Goal: Check status: Check status

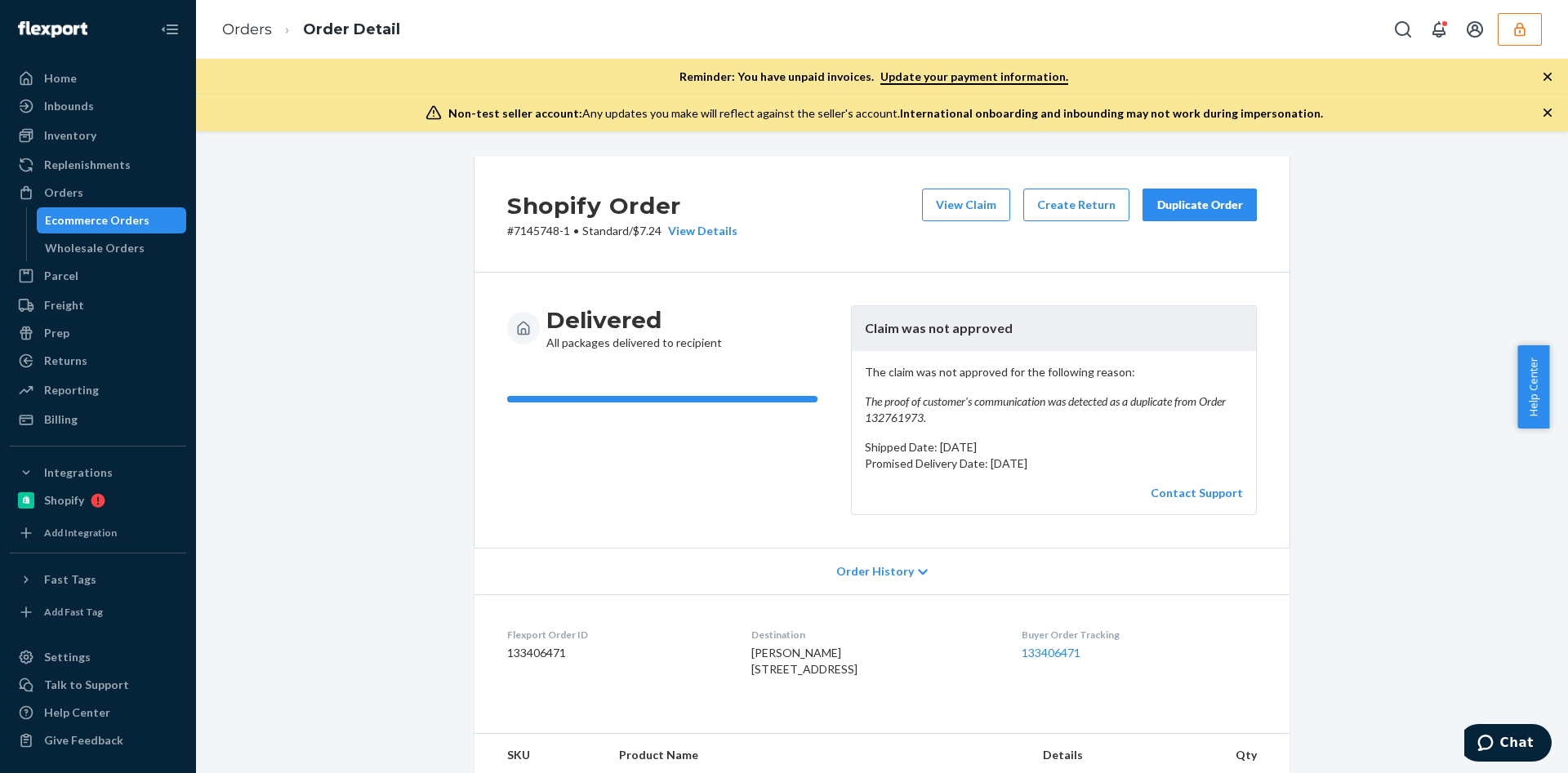
scroll to position [522, 0]
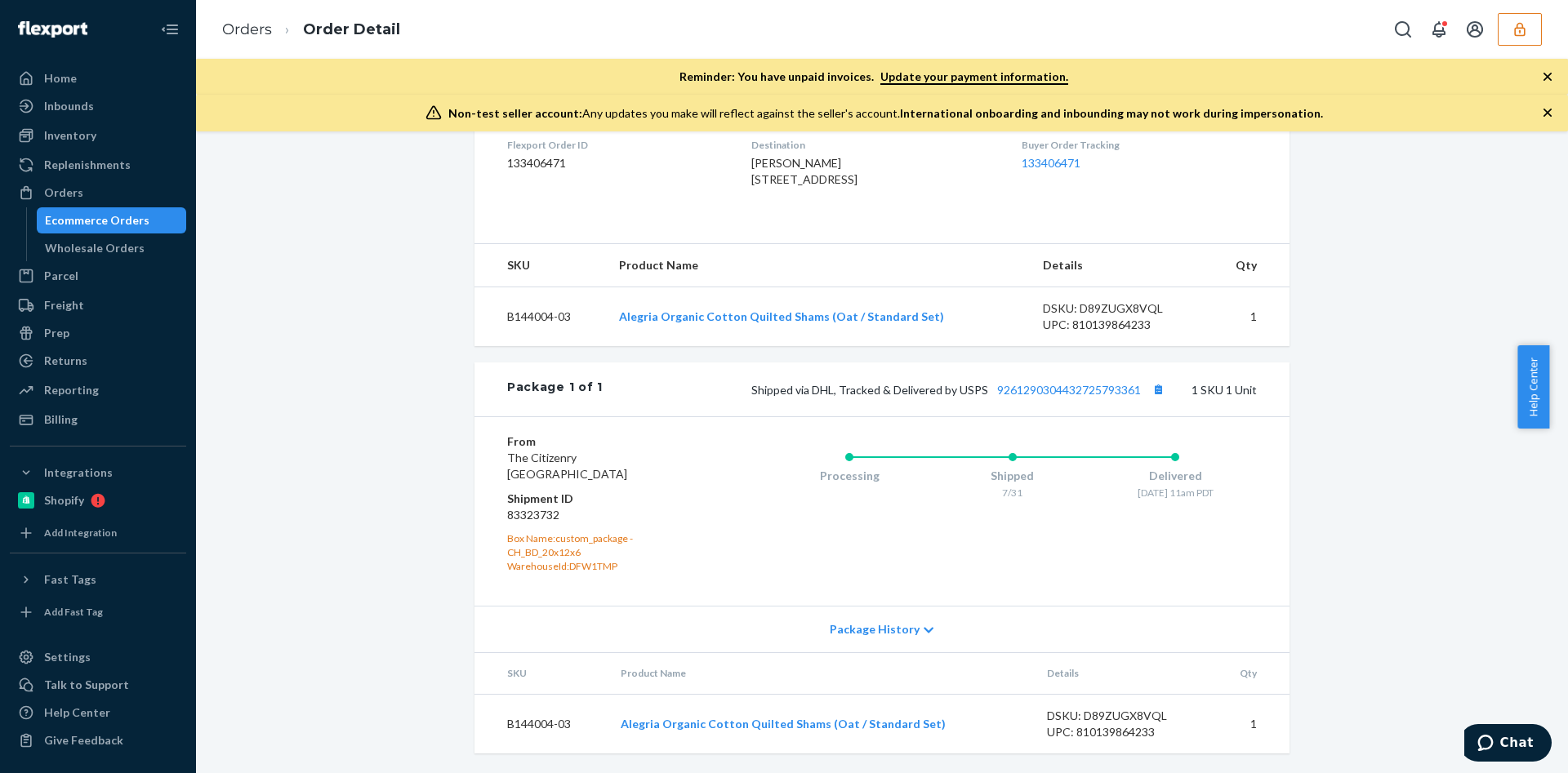
click at [1529, 29] on button "button" at bounding box center [1519, 28] width 44 height 32
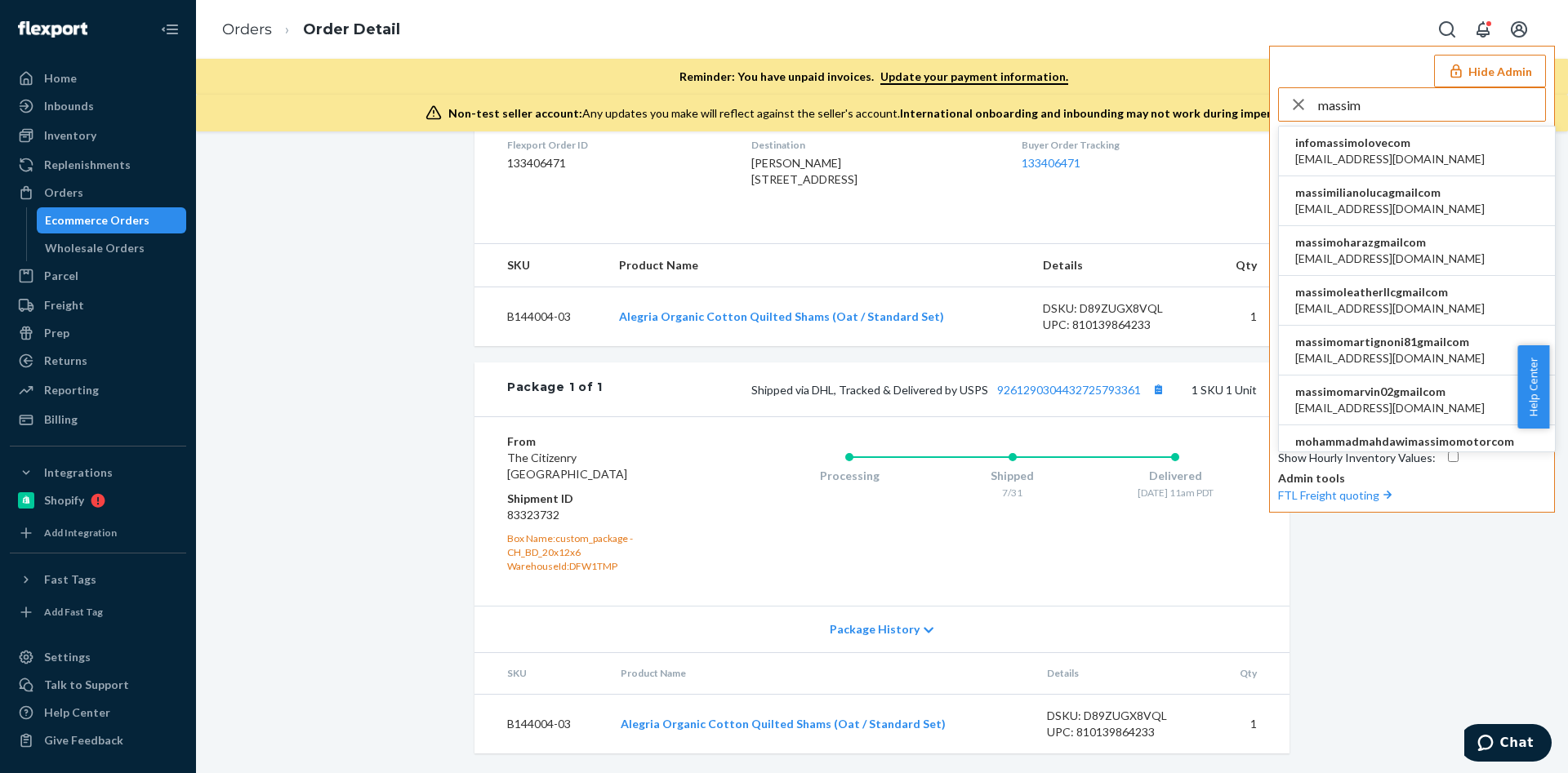
type input "massim"
click at [1363, 305] on span "[EMAIL_ADDRESS][DOMAIN_NAME]" at bounding box center [1390, 308] width 189 height 17
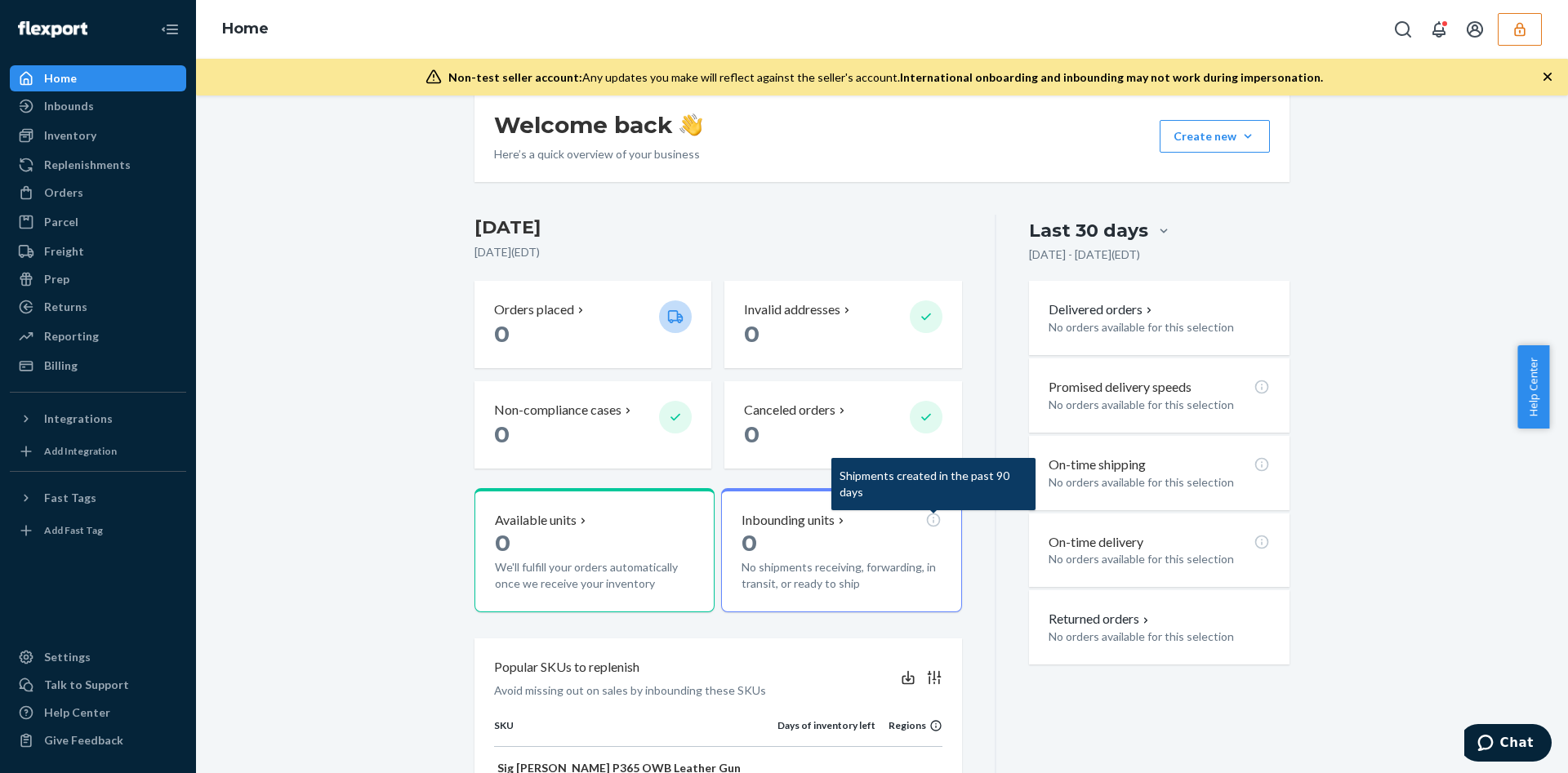
scroll to position [242, 0]
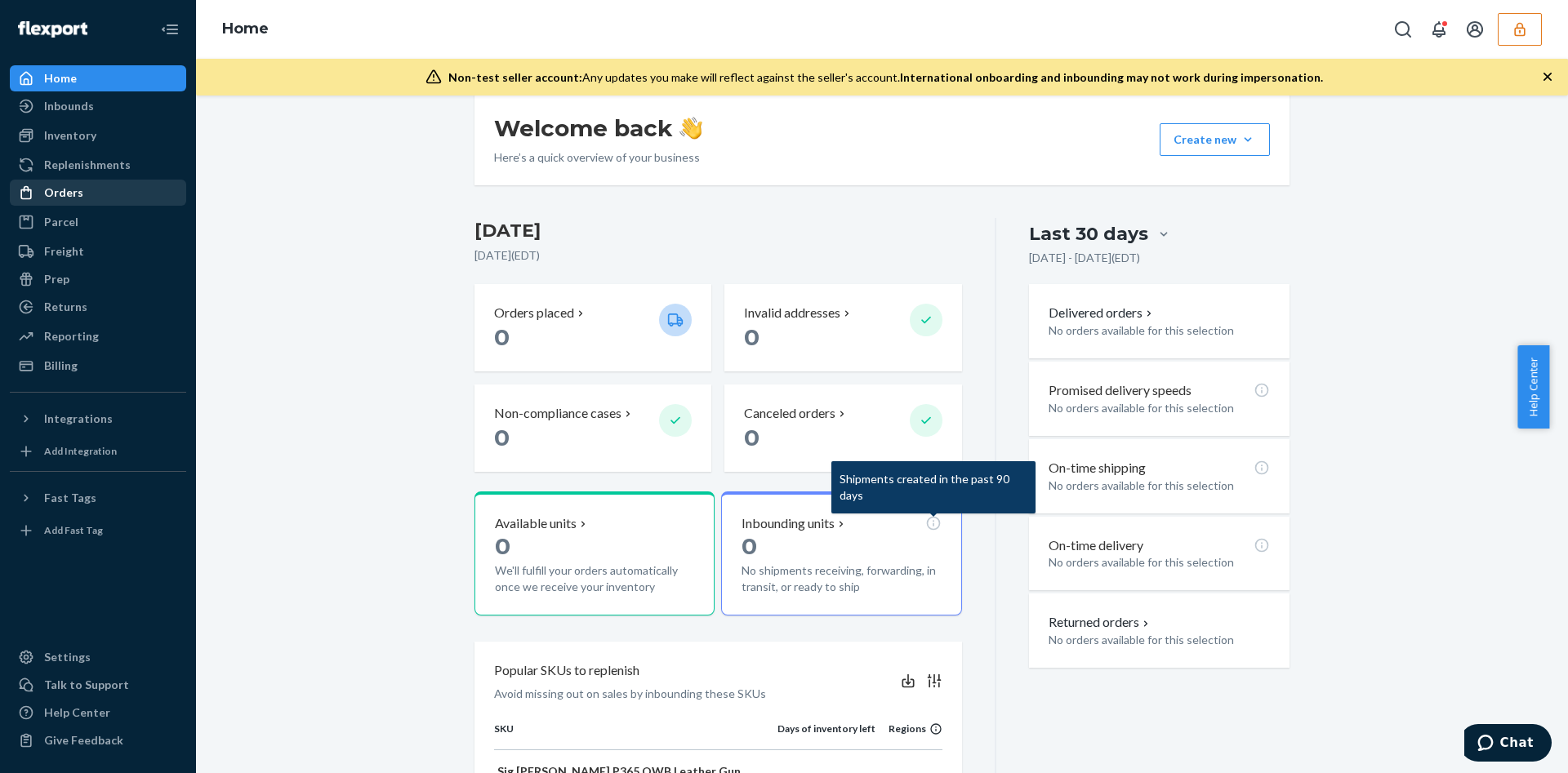
click at [113, 184] on div "Orders" at bounding box center [98, 192] width 174 height 22
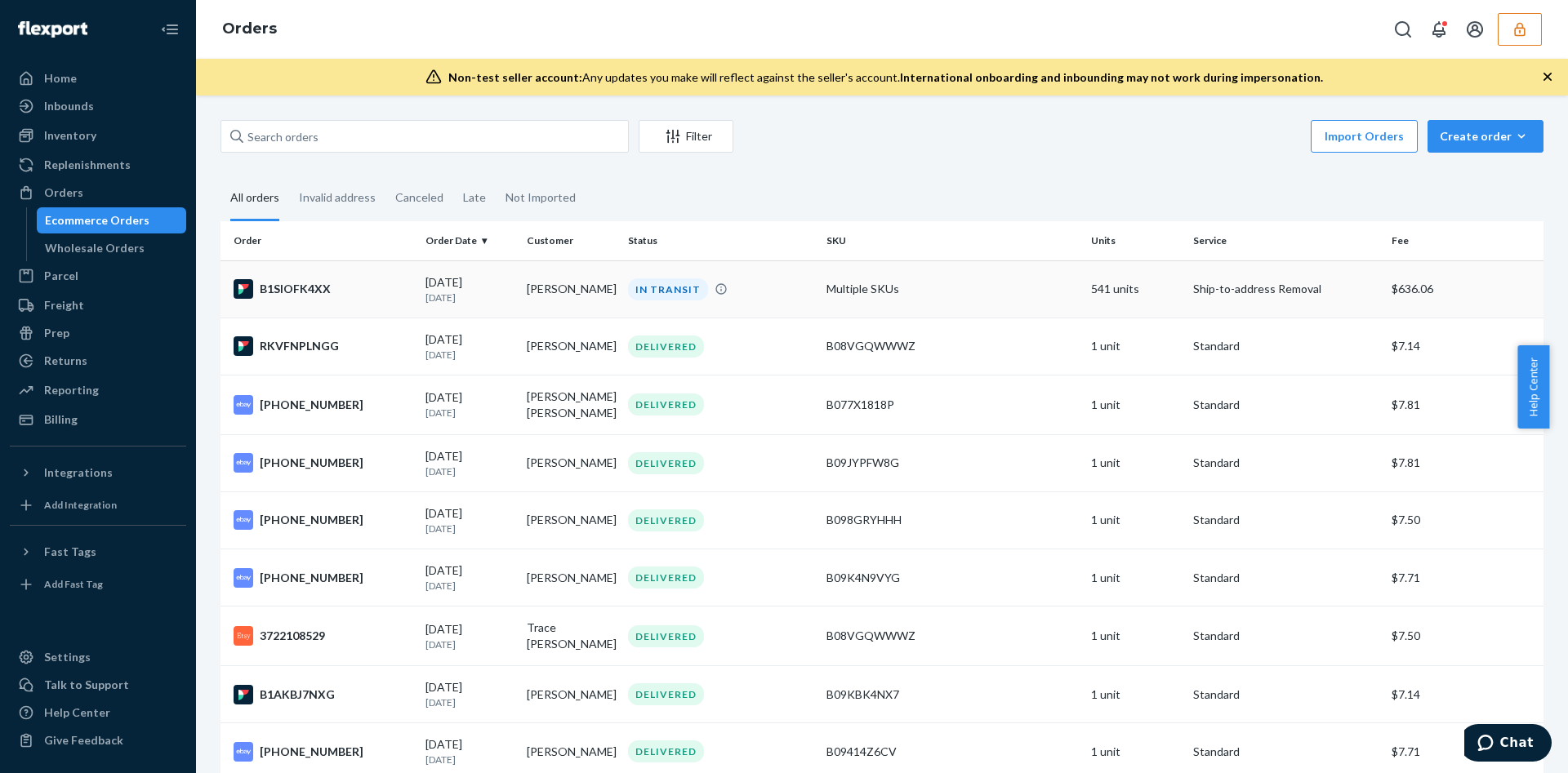
click at [875, 274] on td "Multiple SKUs" at bounding box center [952, 289] width 264 height 58
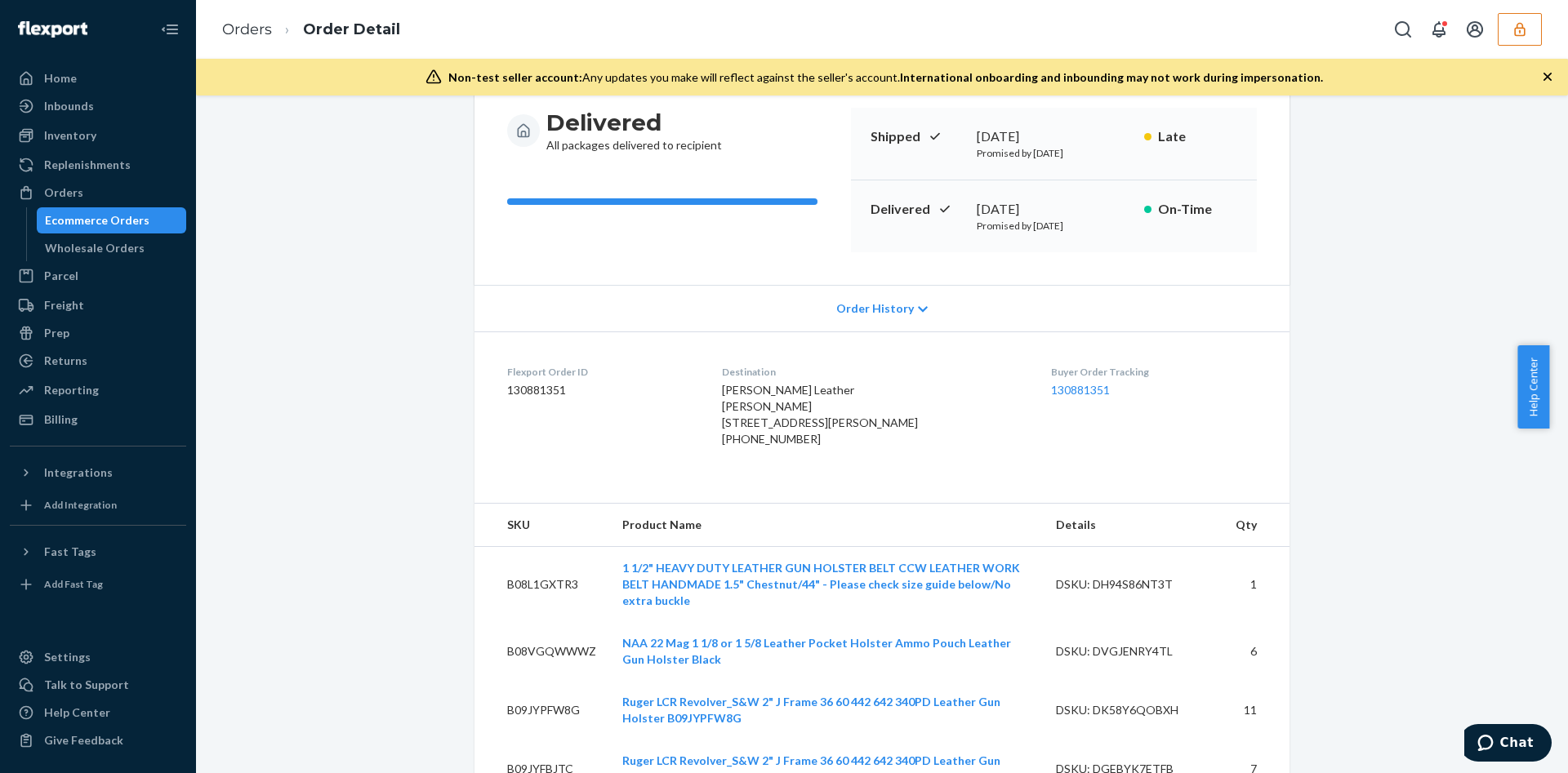
scroll to position [142, 0]
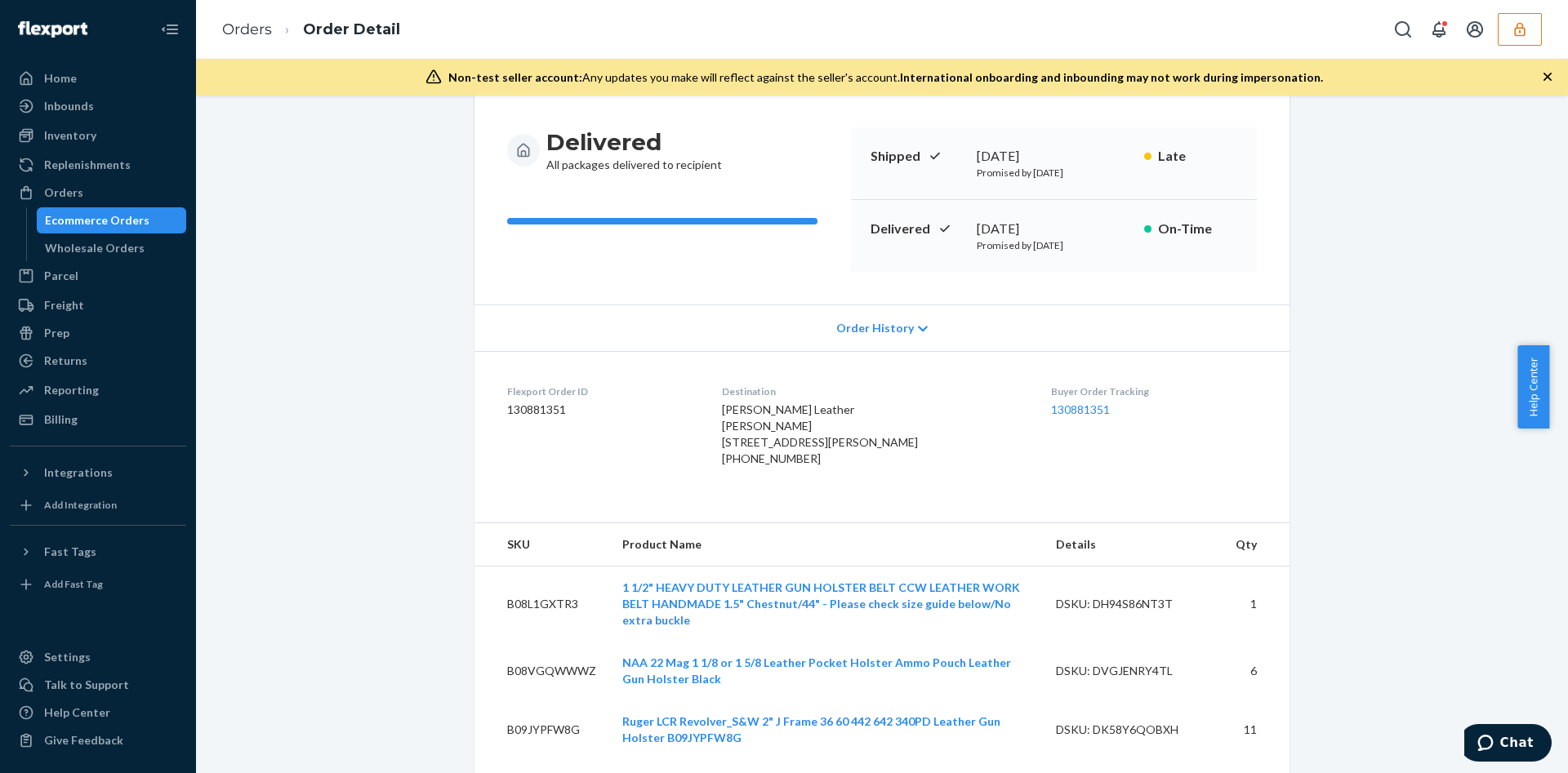
click at [917, 337] on div "Order History" at bounding box center [882, 328] width 815 height 47
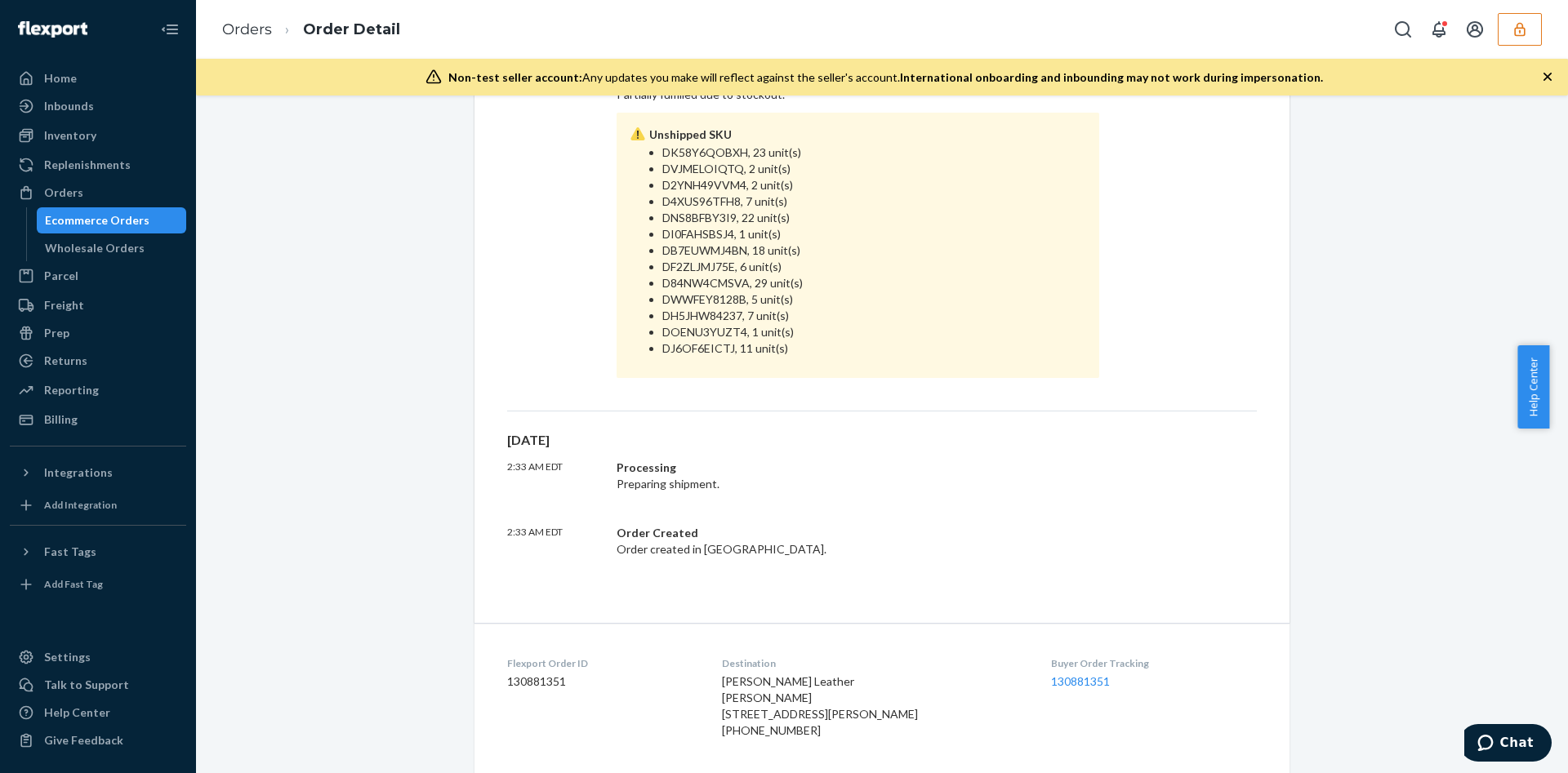
scroll to position [754, 0]
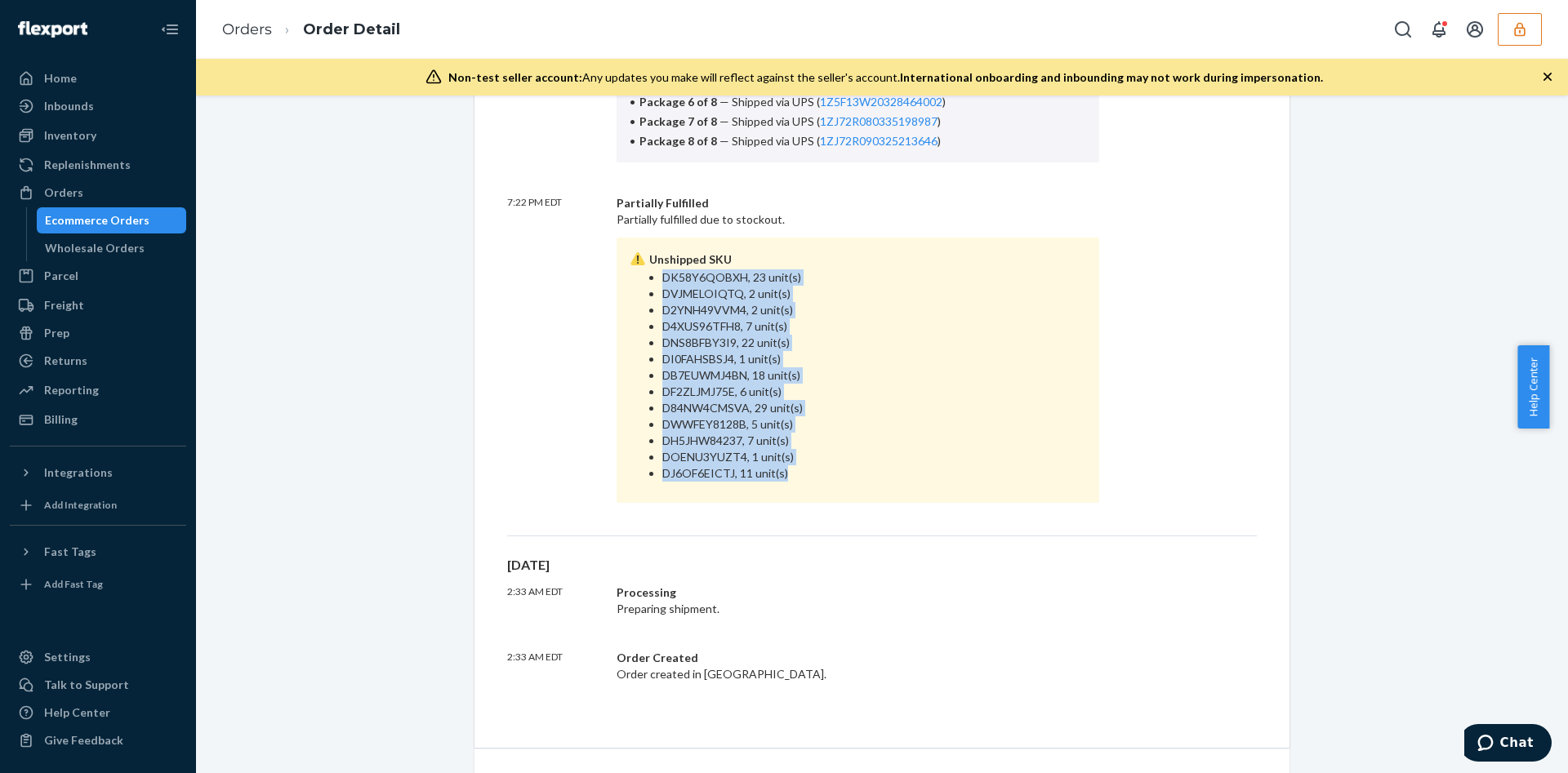
drag, startPoint x: 655, startPoint y: 274, endPoint x: 810, endPoint y: 504, distance: 277.4
click at [810, 504] on div "Wed, Jul 30 7:21 PM EDT Shipped Late Tracking promised for July 16, 2025. Track…" at bounding box center [882, 211] width 750 height 650
copy ul "DK58Y6QOBXH, 23 unit(s) DVJMELOIQTQ, 2 unit(s) D2YNH49VVM4, 2 unit(s) D4XUS96TF…"
click at [1519, 25] on icon "button" at bounding box center [1519, 29] width 17 height 17
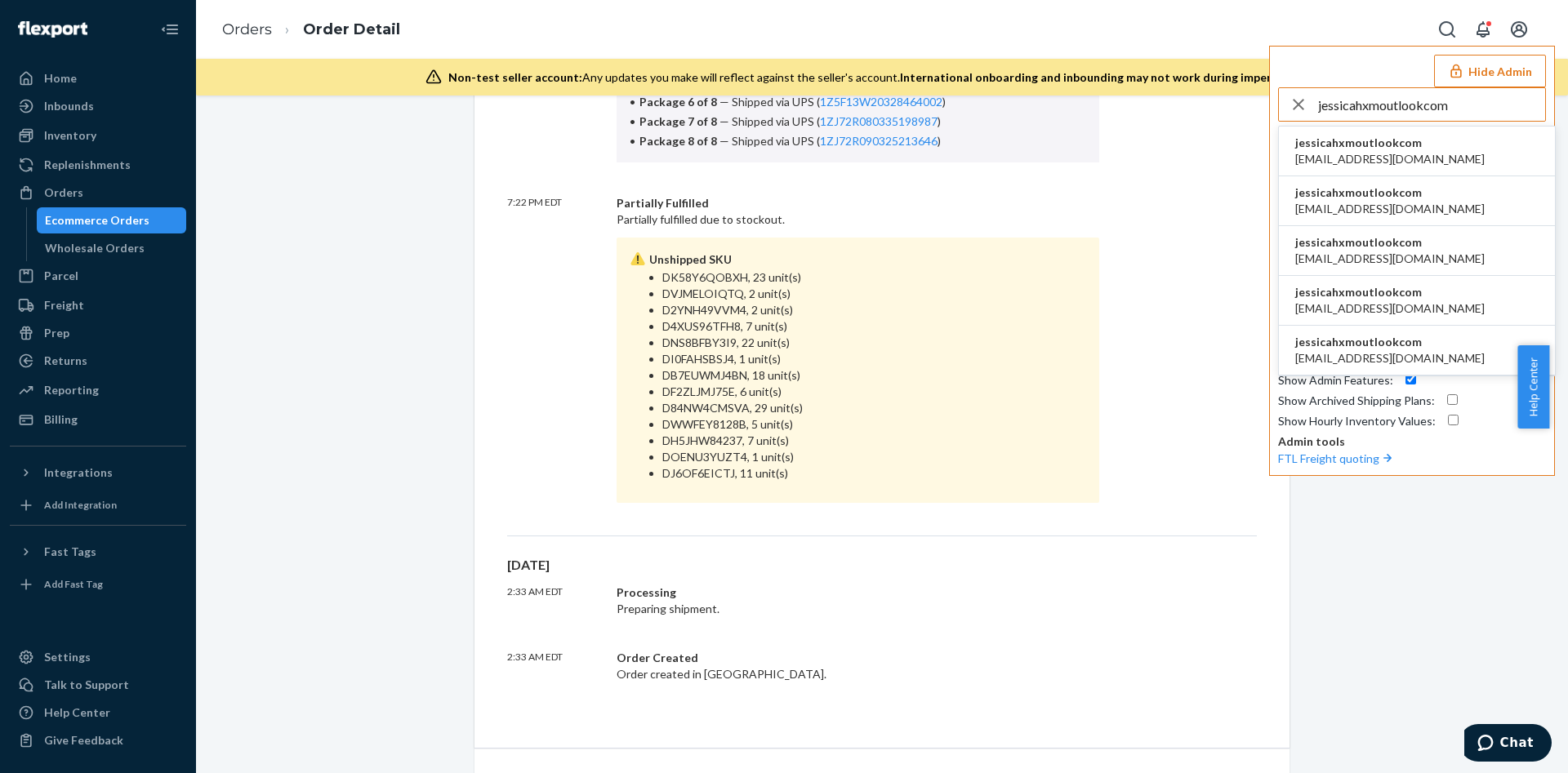
type input "jessicahxmoutlookcom"
click at [1392, 201] on span "anycovers@outlook.com" at bounding box center [1390, 209] width 189 height 17
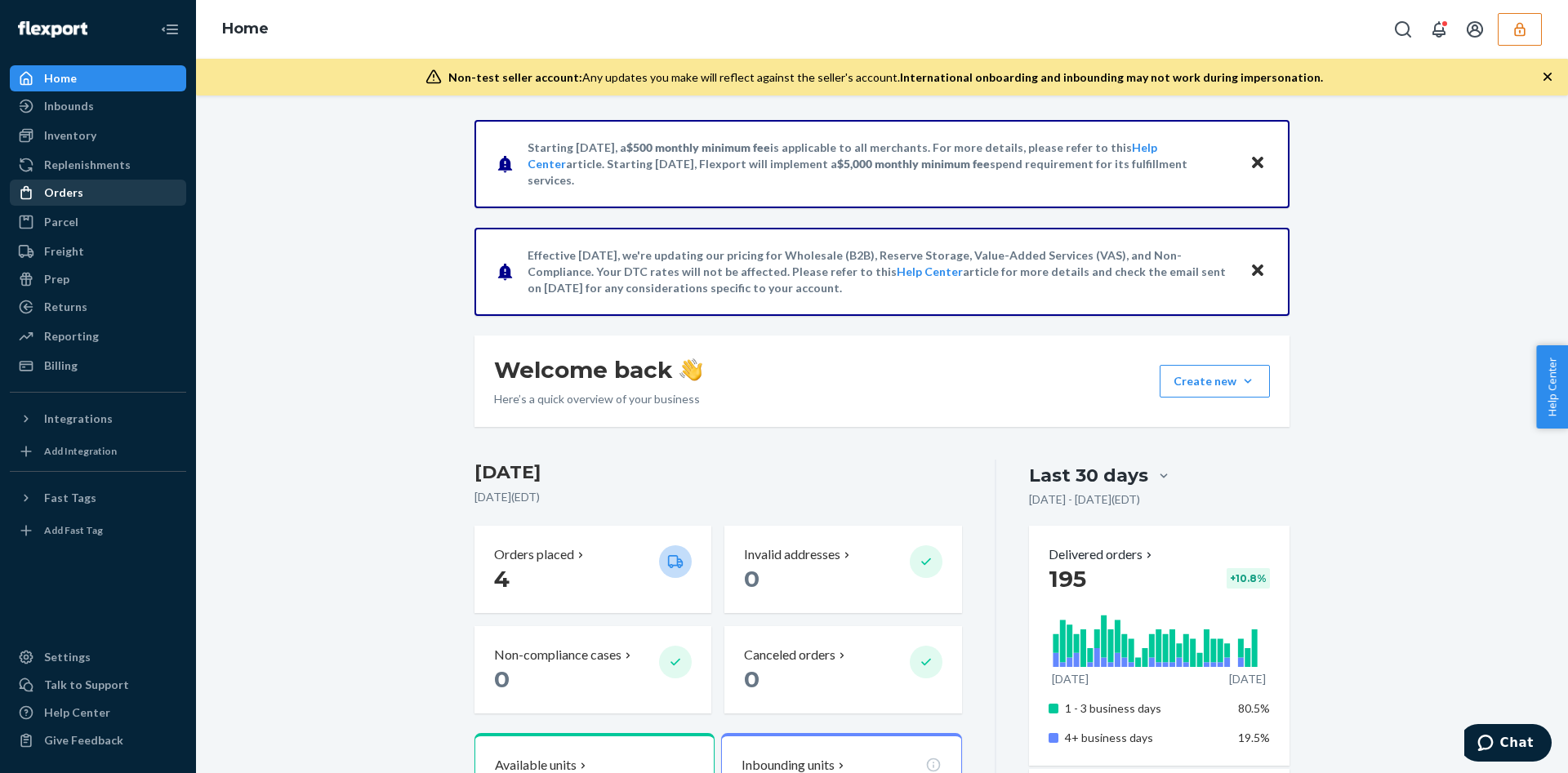
click at [82, 198] on div "Orders" at bounding box center [98, 192] width 174 height 22
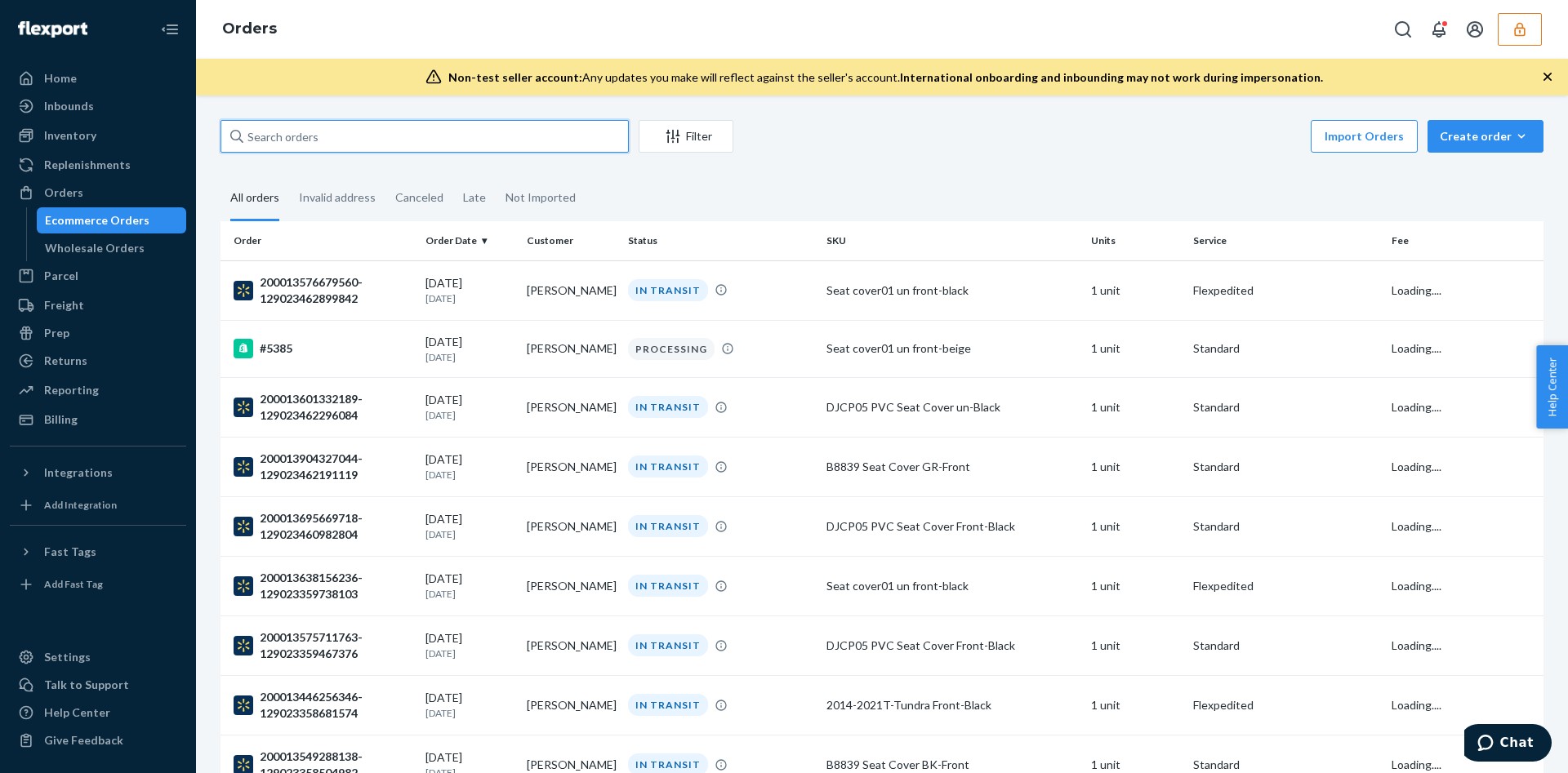
click at [331, 133] on input "text" at bounding box center [424, 135] width 409 height 32
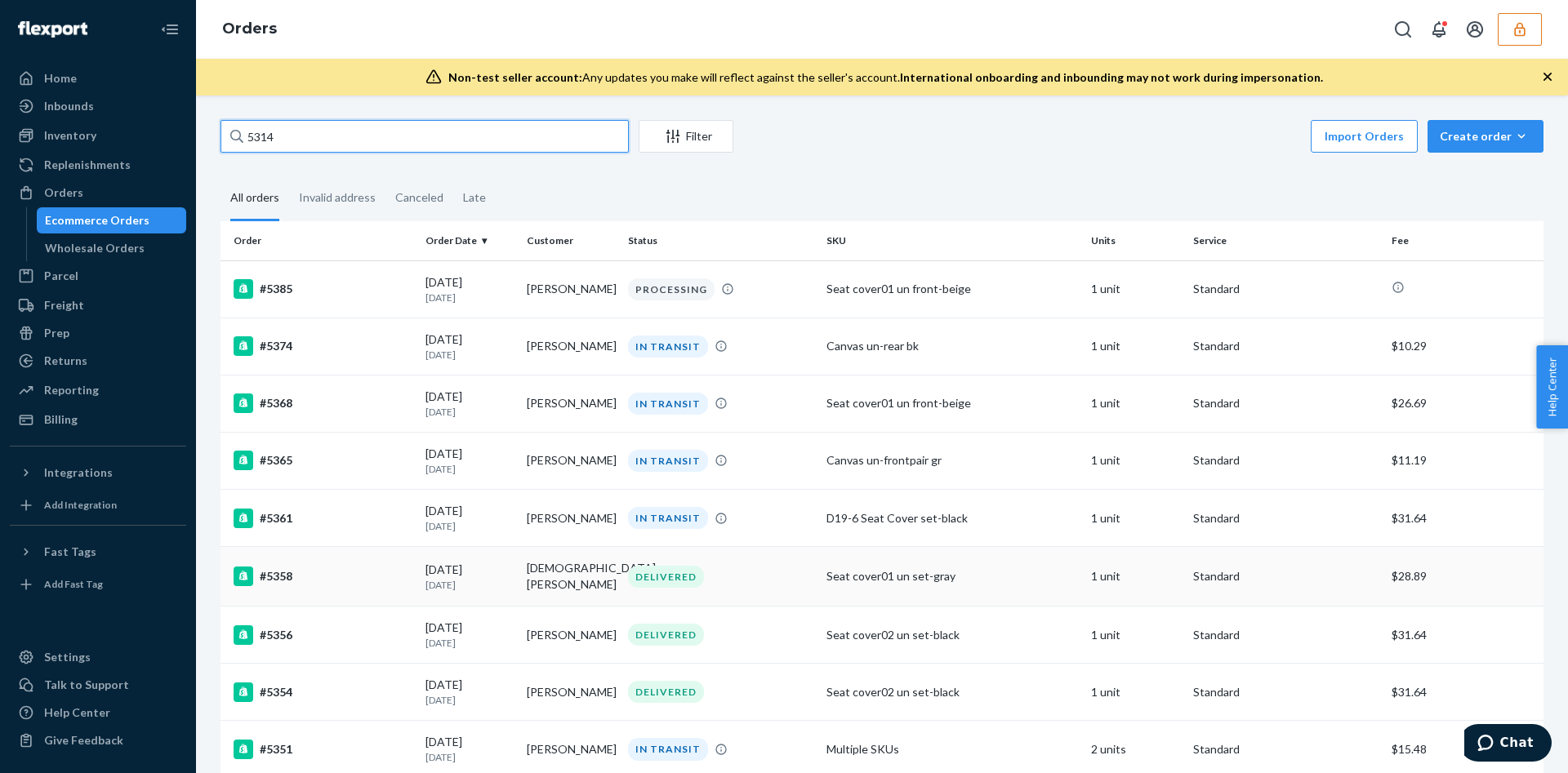
type input "5314"
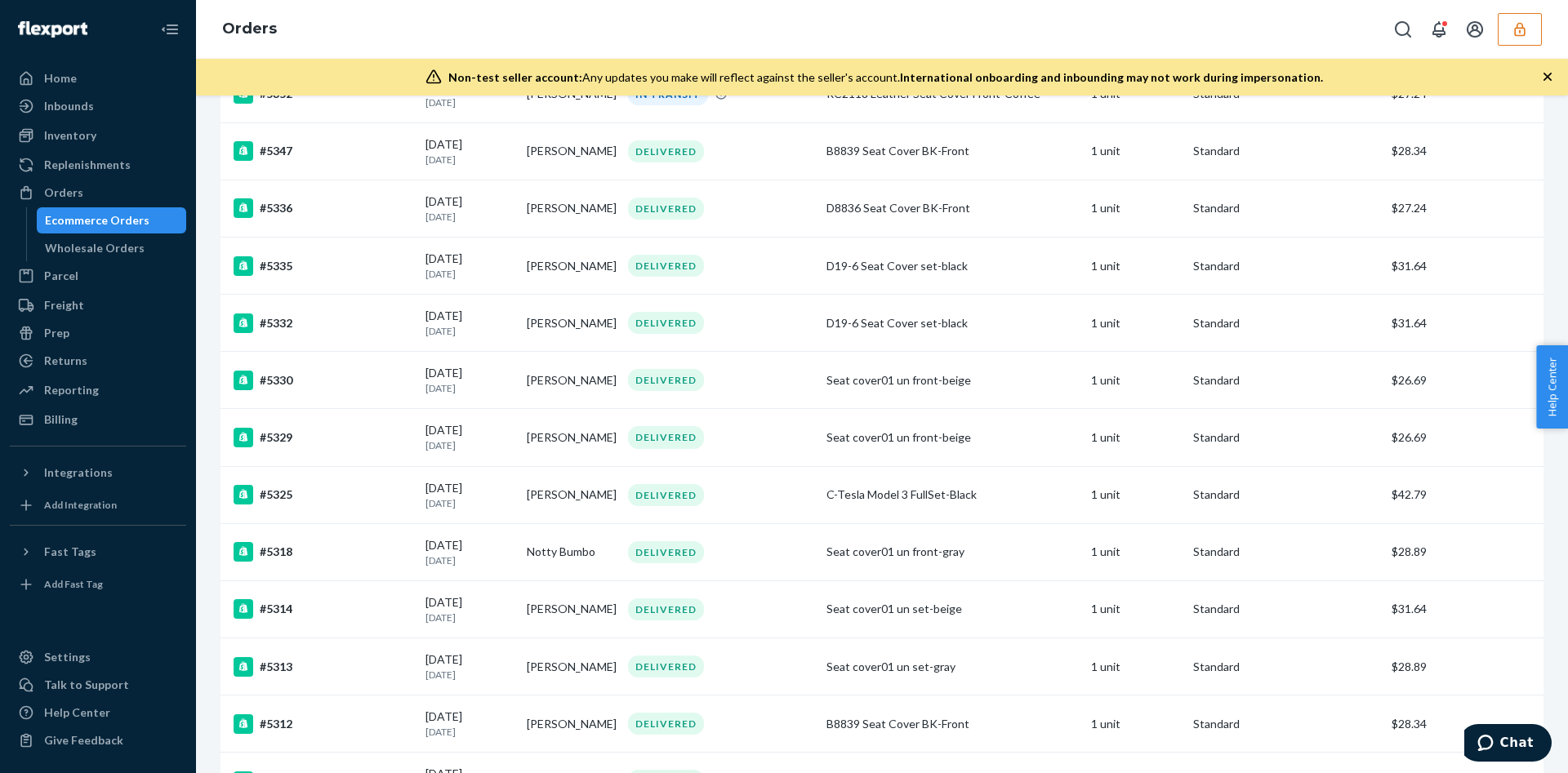
scroll to position [715, 0]
click at [372, 599] on td "#5314" at bounding box center [319, 606] width 198 height 58
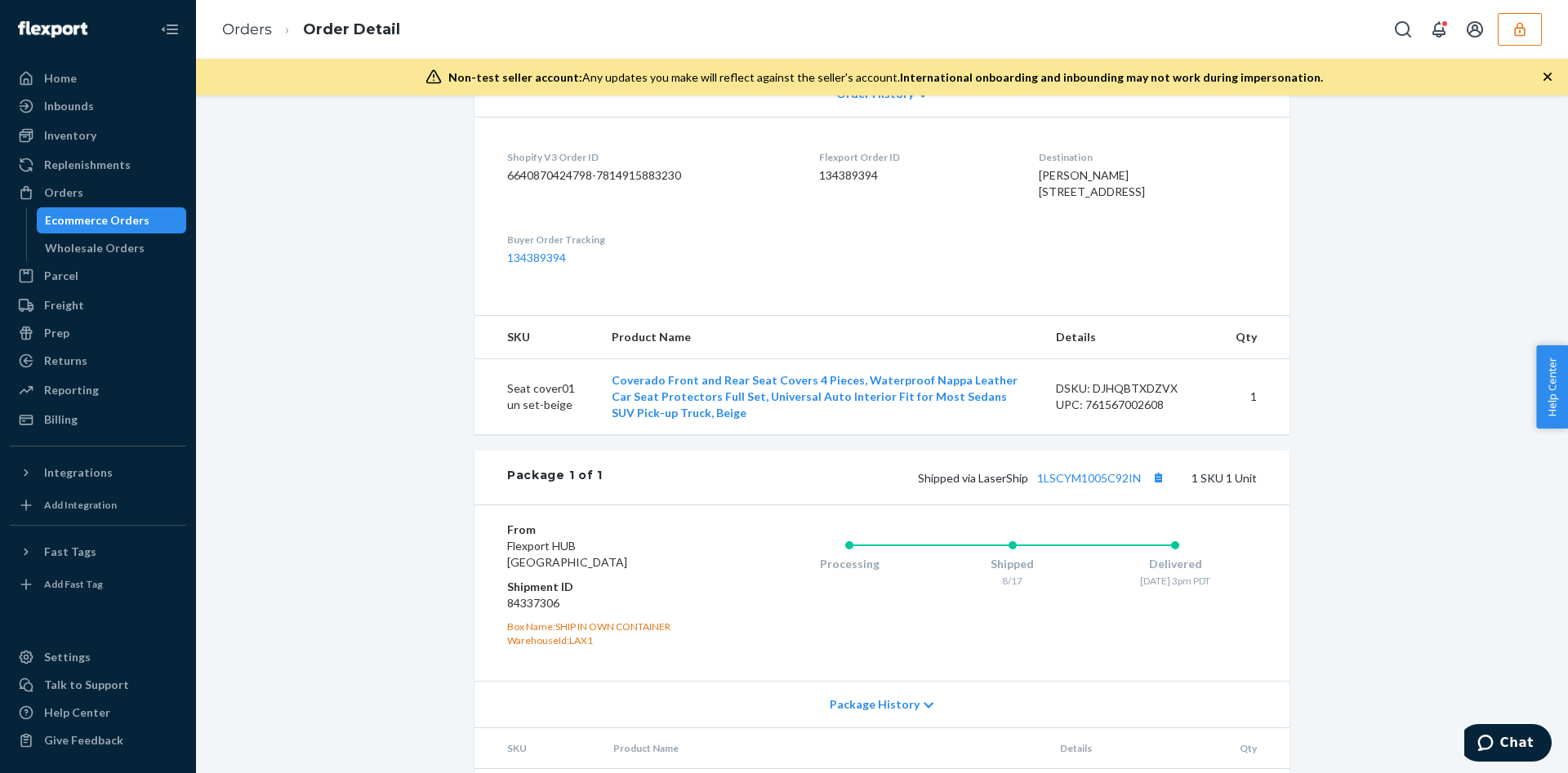
scroll to position [499, 0]
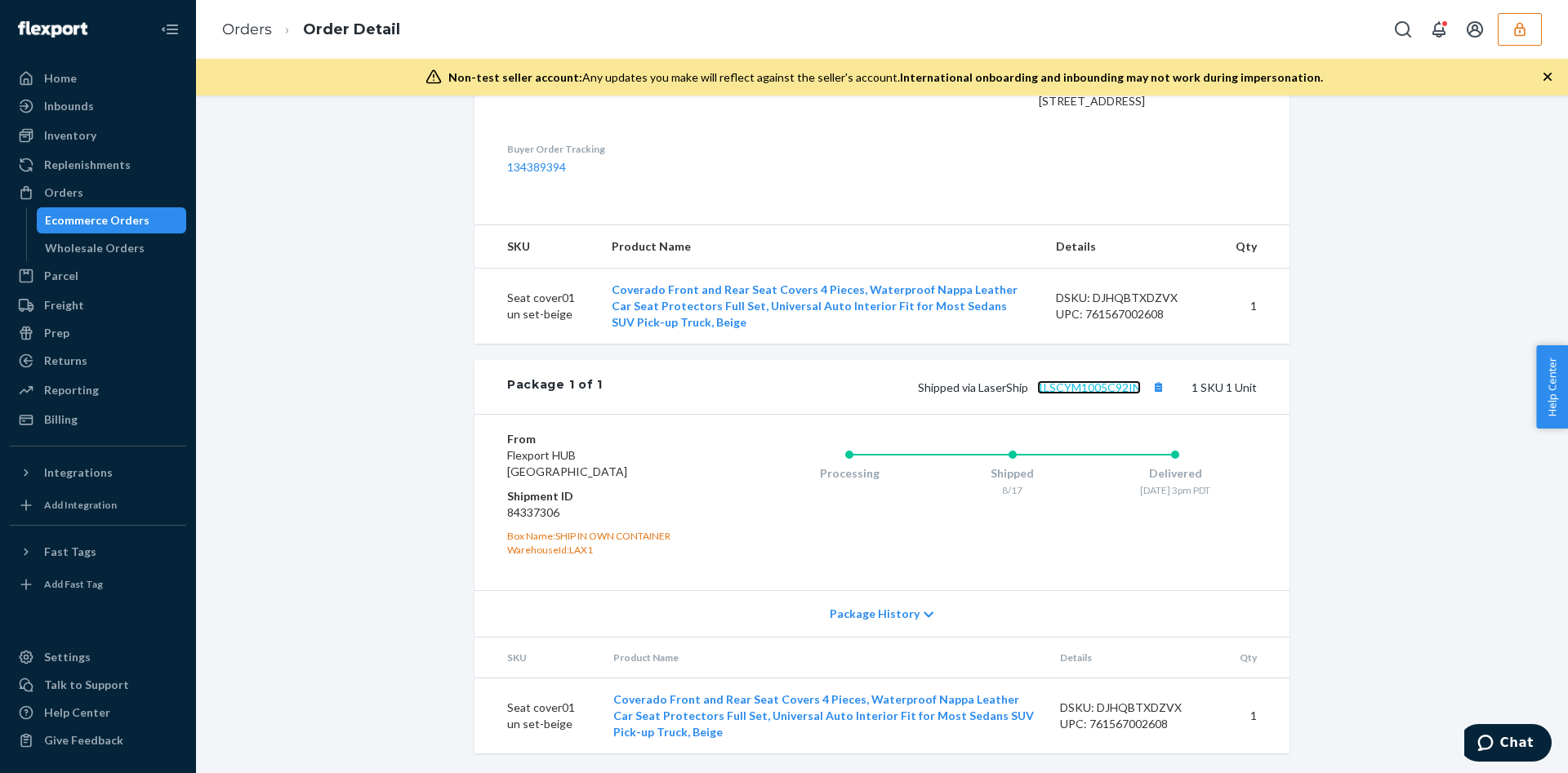
click at [1066, 384] on link "1LSCYM1005C92IN" at bounding box center [1088, 387] width 103 height 14
drag, startPoint x: 1534, startPoint y: 36, endPoint x: 1471, endPoint y: 13, distance: 67.1
click at [1471, 13] on div at bounding box center [1464, 28] width 155 height 32
click at [1525, 40] on button "button" at bounding box center [1519, 28] width 44 height 32
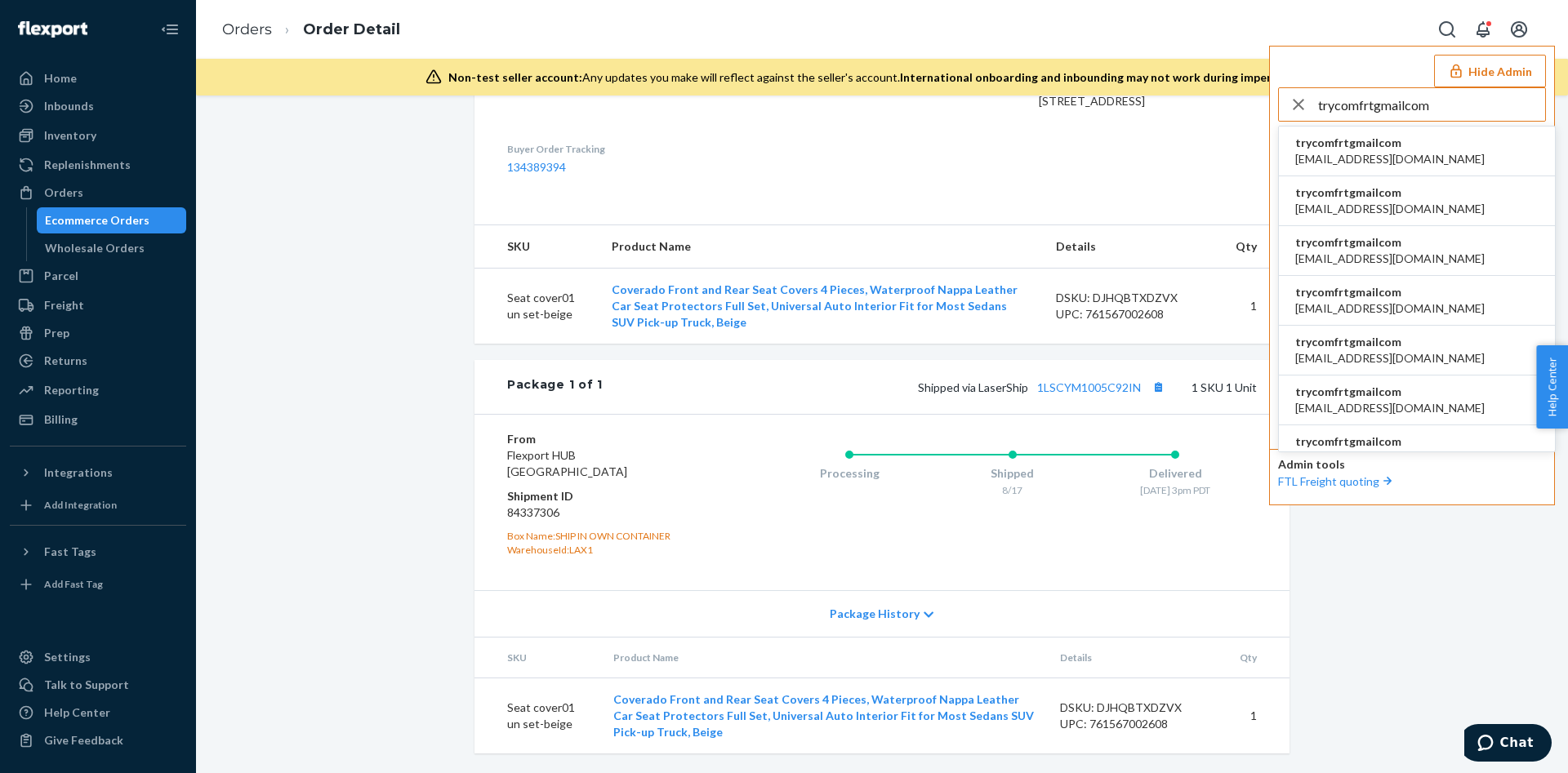
type input "trycomfrtgmailcom"
click at [1376, 151] on span "accounting@comfrt.com" at bounding box center [1390, 159] width 189 height 17
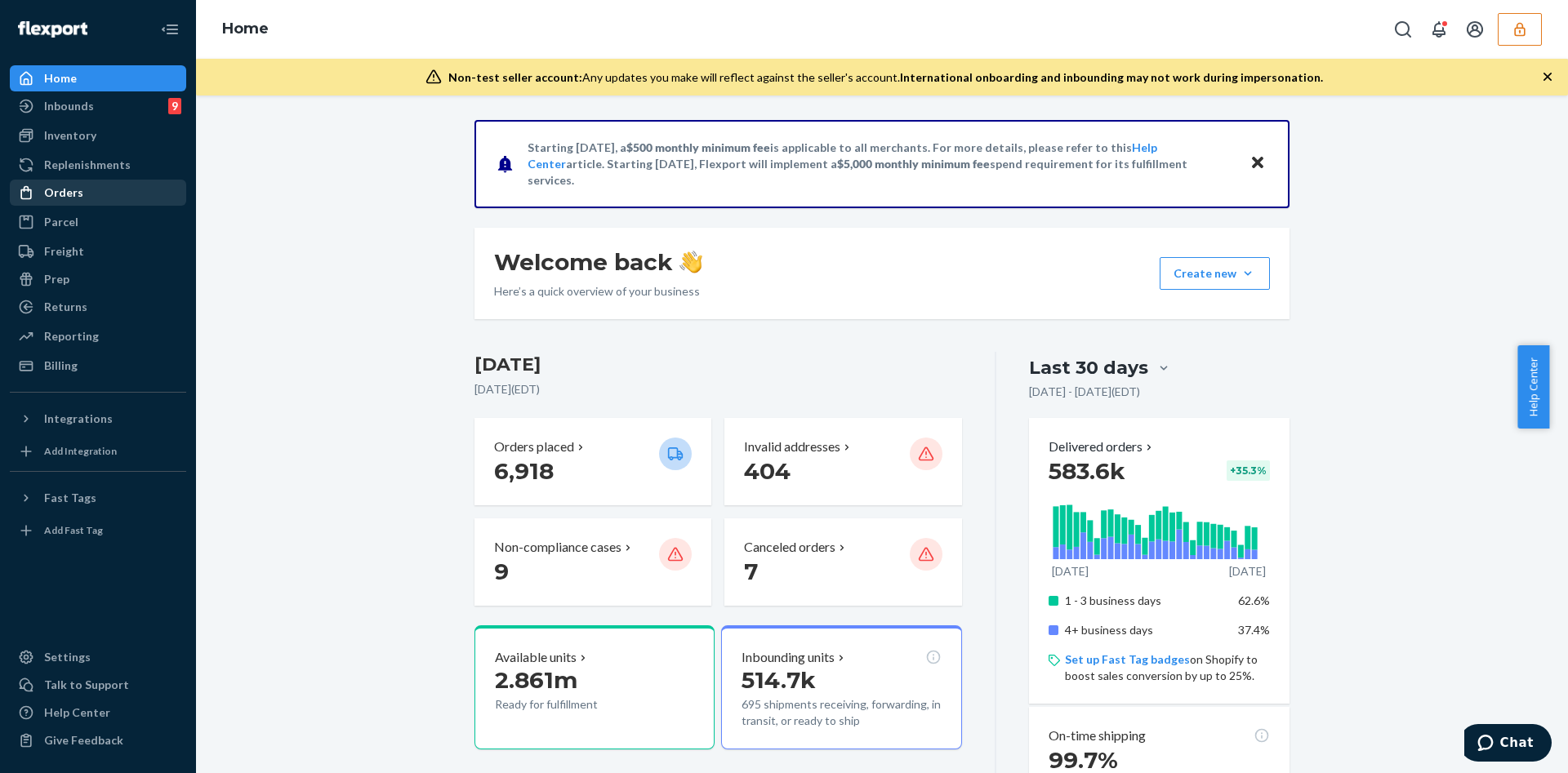
click at [108, 203] on div "Orders" at bounding box center [98, 192] width 174 height 22
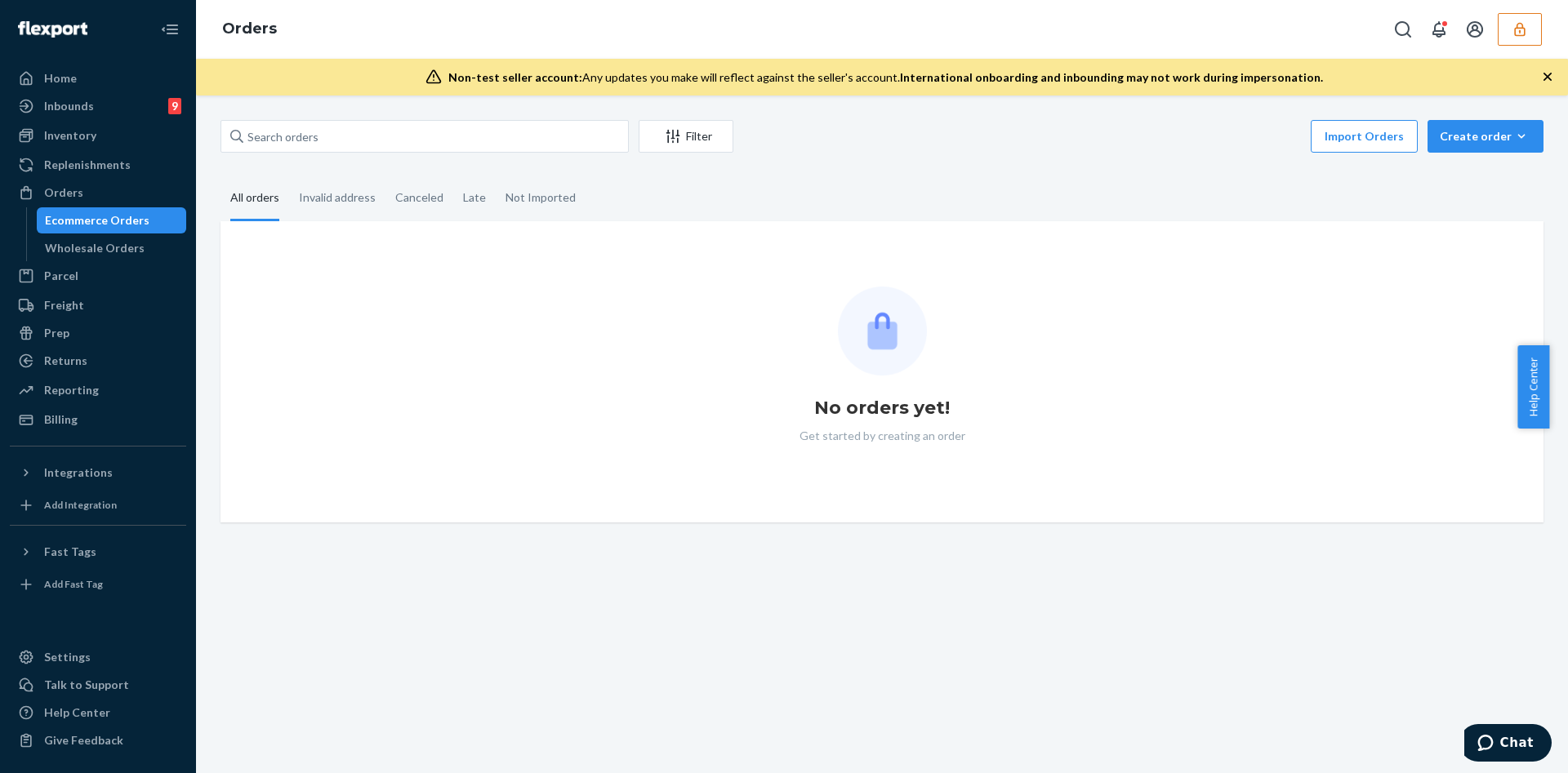
click at [344, 114] on div "Filter Import Orders Create order Ecommerce order Removal order All orders Inva…" at bounding box center [882, 434] width 1372 height 677
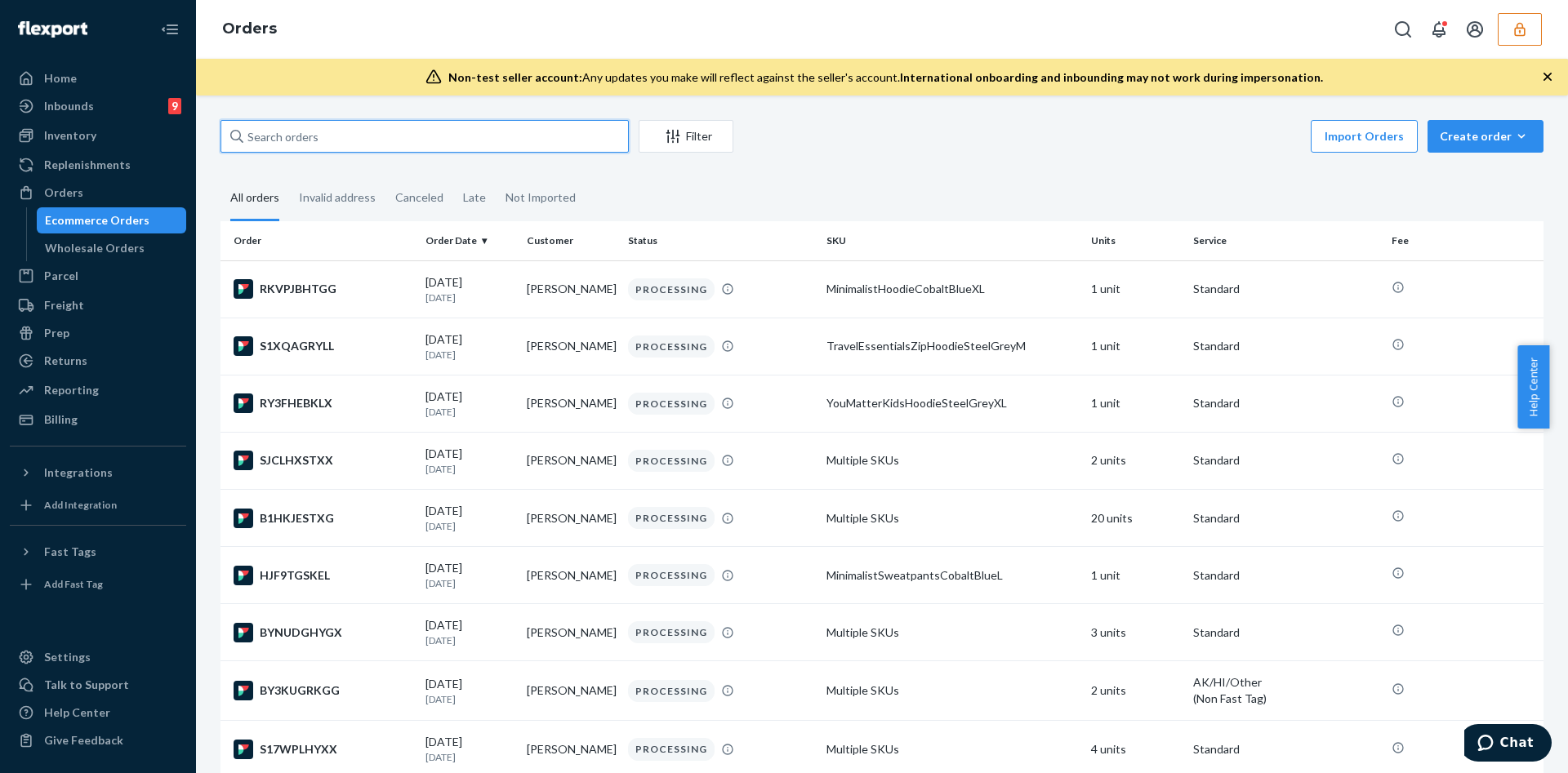
click at [338, 120] on input "text" at bounding box center [424, 135] width 409 height 32
paste input "BYPNIRJUEL"
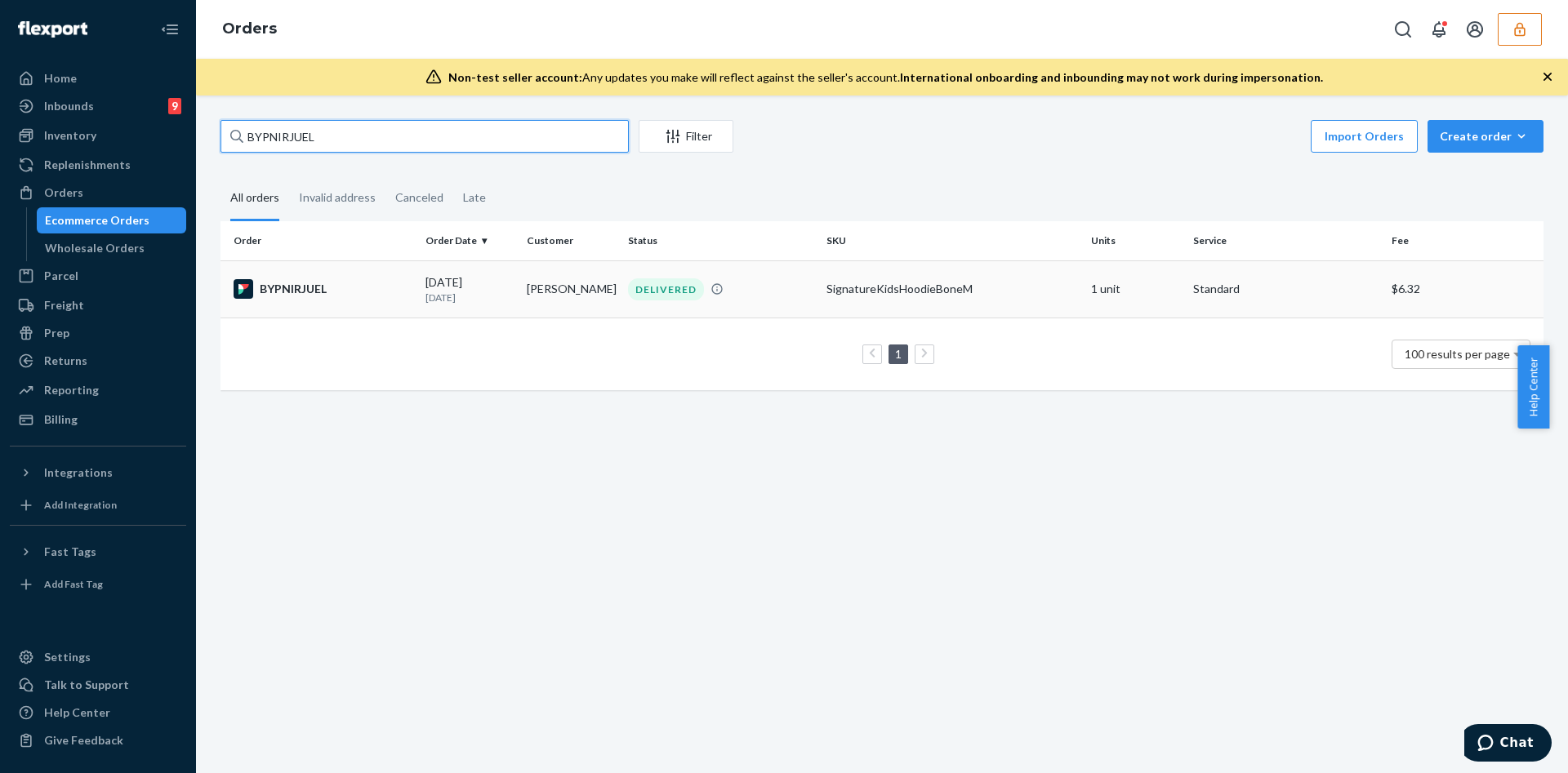
type input "BYPNIRJUEL"
click at [521, 276] on td "Kylee Fitch" at bounding box center [570, 289] width 101 height 58
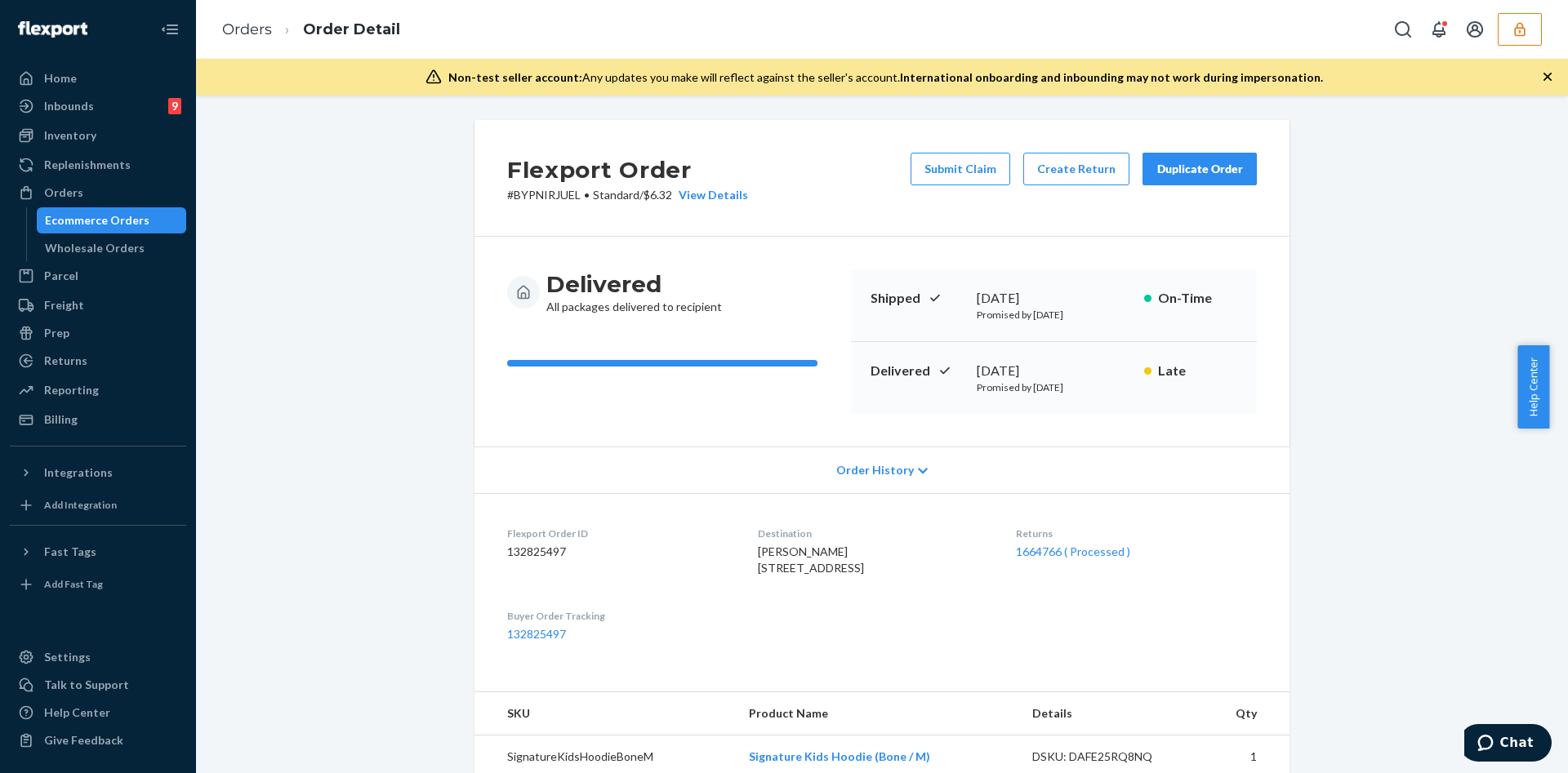
click at [805, 575] on span "Kylee Fitch 18212 Sage Cir Omaha, NE 68136 US" at bounding box center [810, 560] width 106 height 30
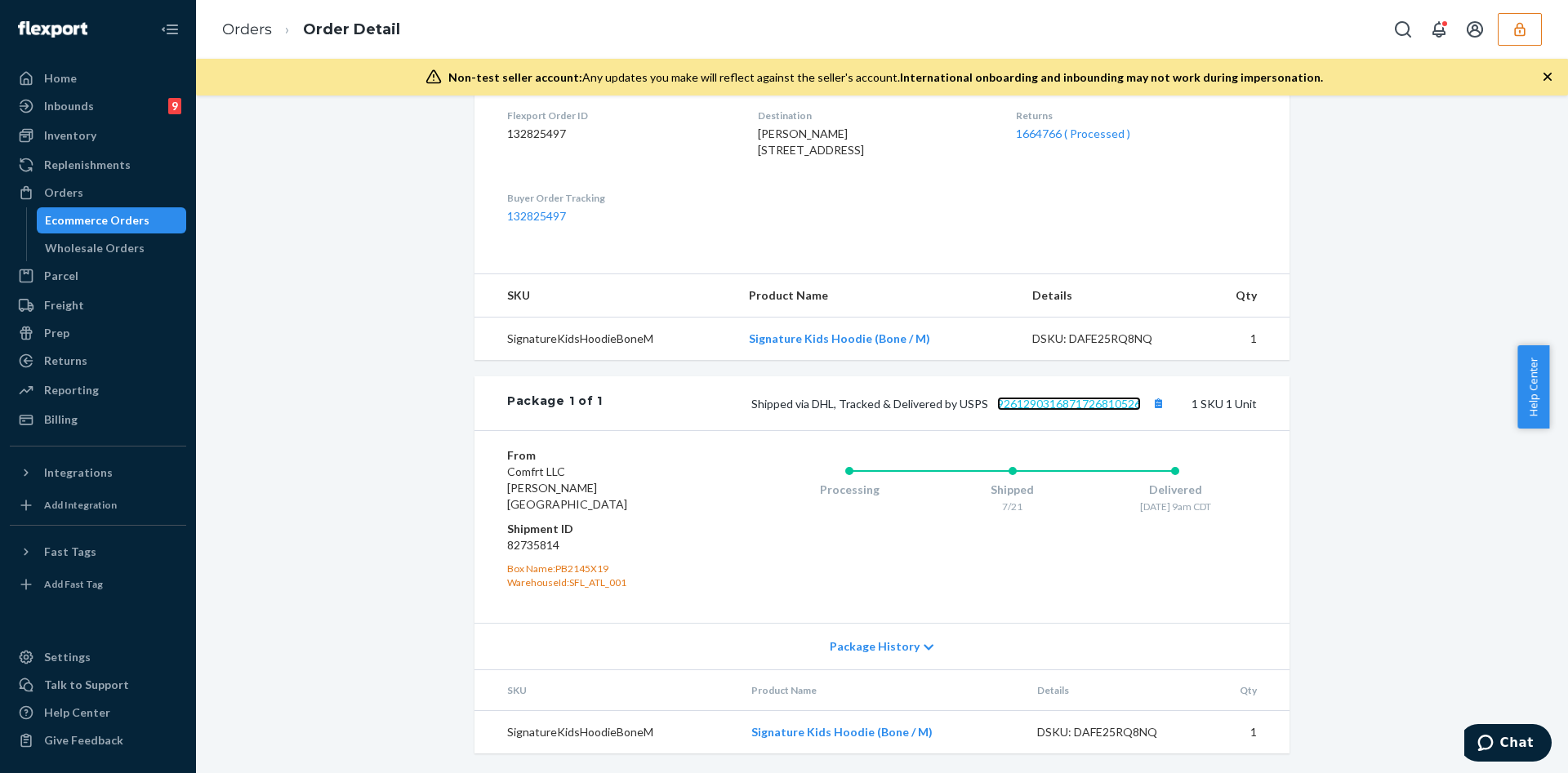
click at [1087, 410] on link "9261290316871726810526" at bounding box center [1068, 404] width 143 height 14
